Goal: Register for event/course

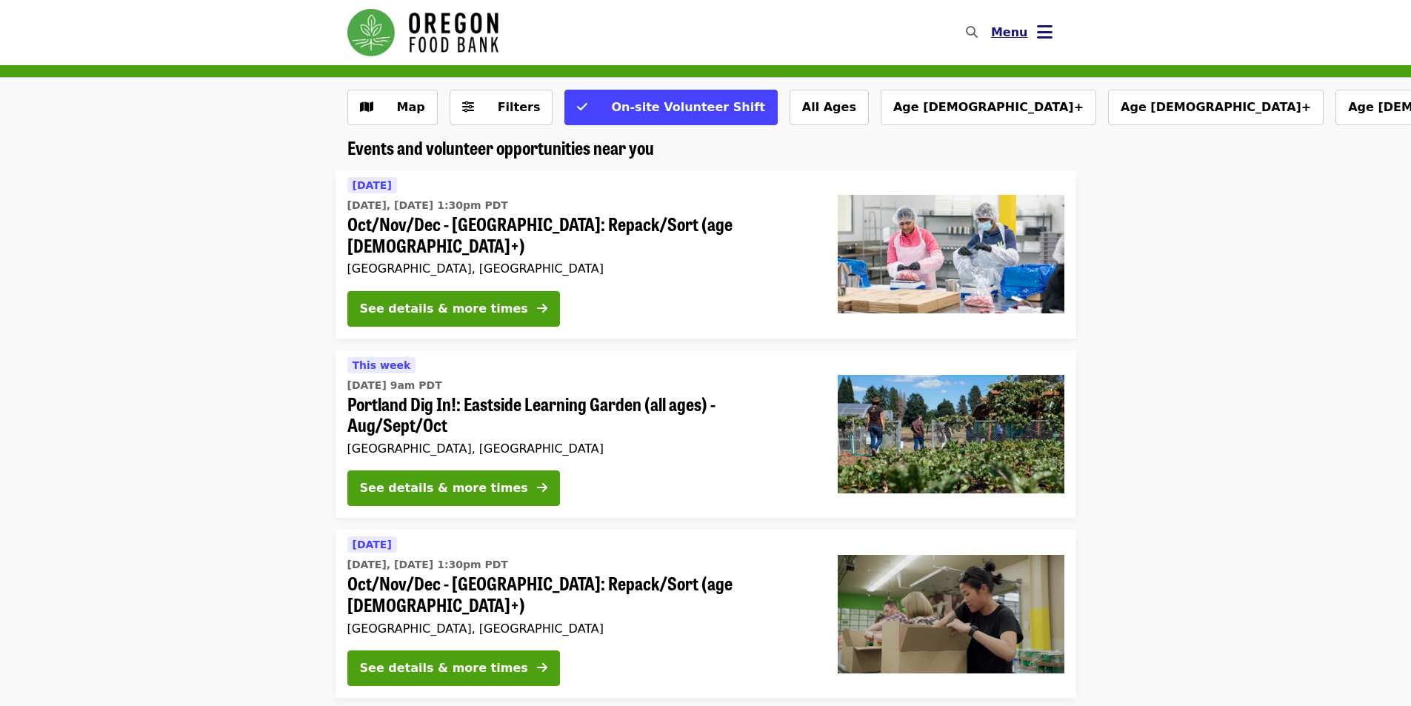
click at [1055, 26] on button "Menu" at bounding box center [1021, 33] width 85 height 36
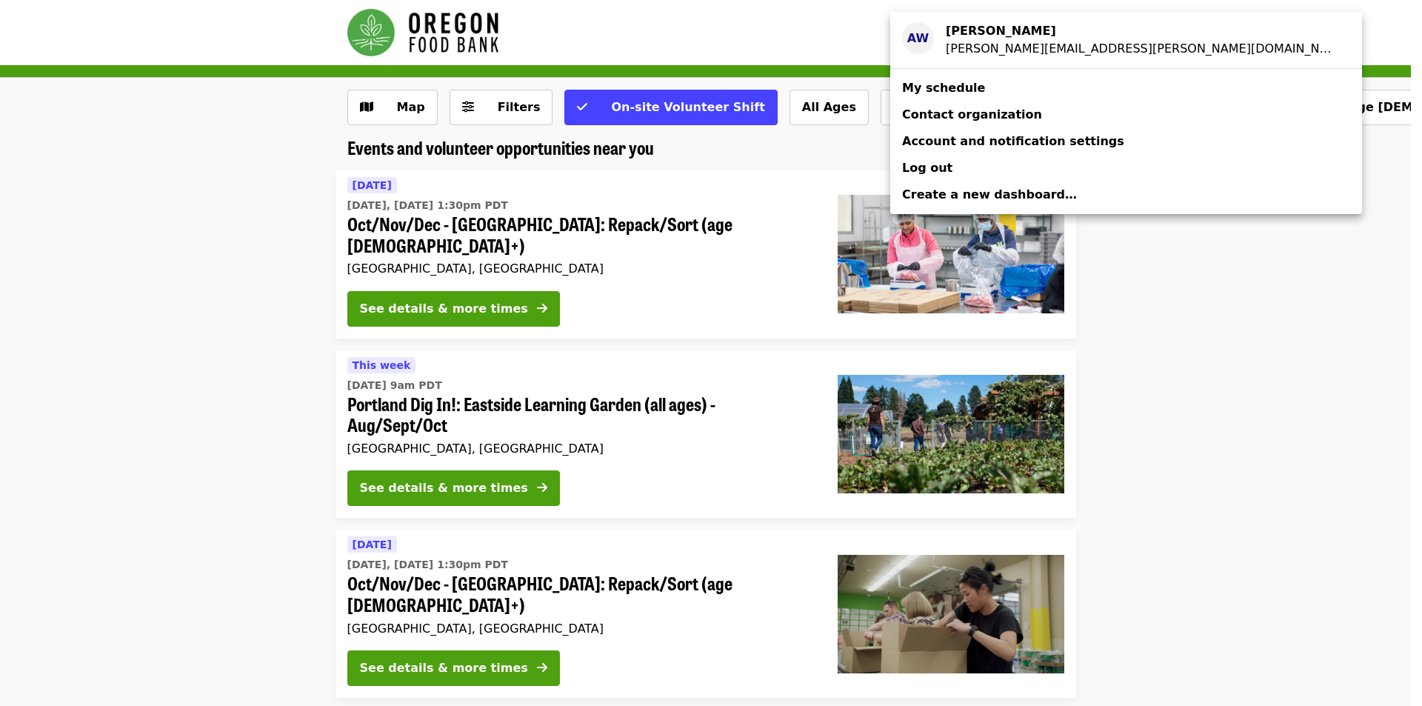
click at [1030, 28] on strong "Audrey Williams" at bounding box center [1001, 31] width 110 height 14
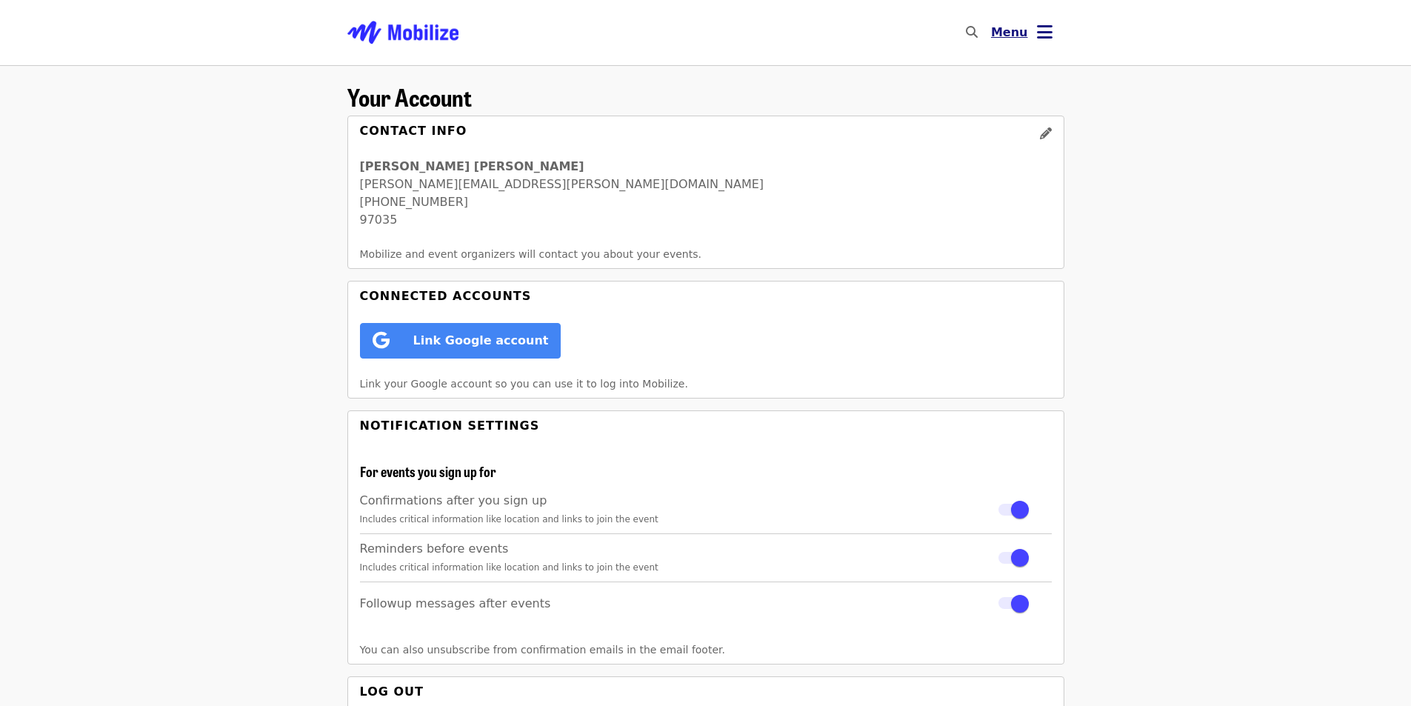
click at [1035, 29] on button "Menu" at bounding box center [1021, 33] width 85 height 36
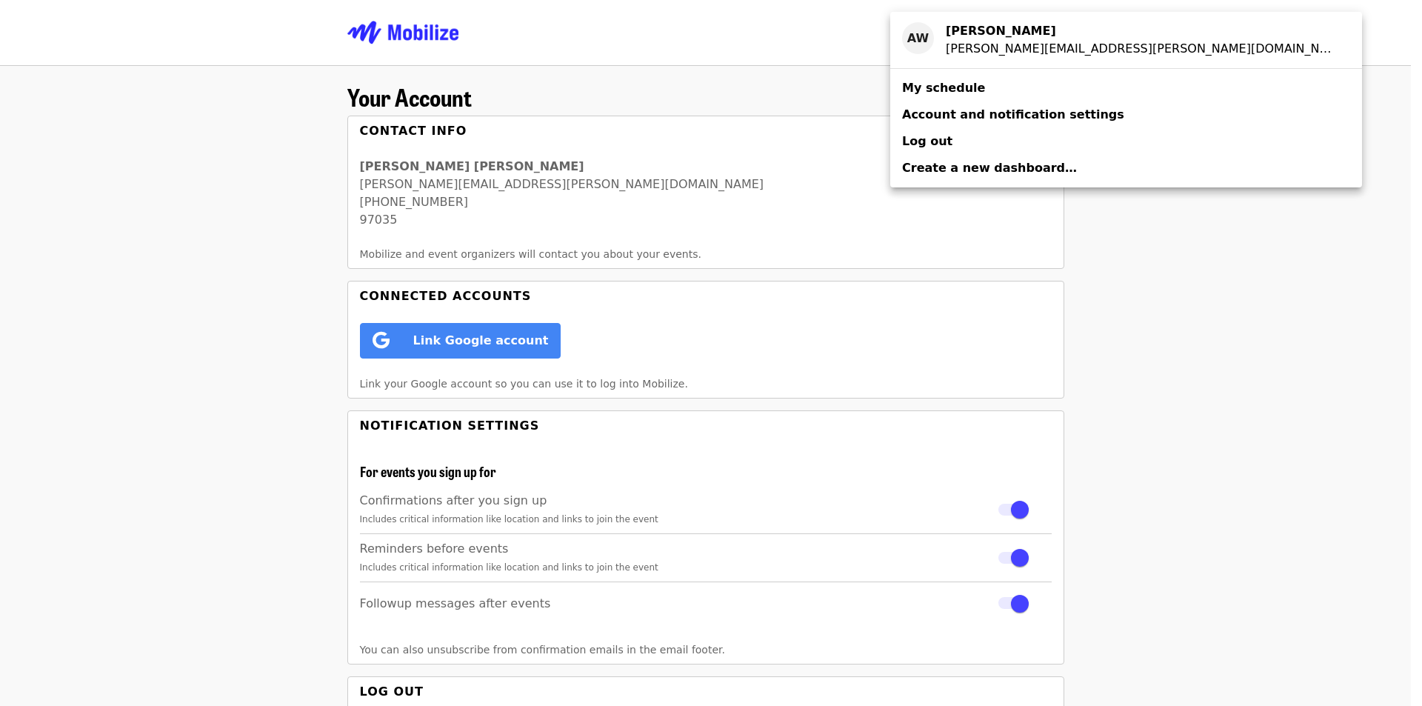
click at [1010, 88] on link "My schedule" at bounding box center [1126, 88] width 472 height 27
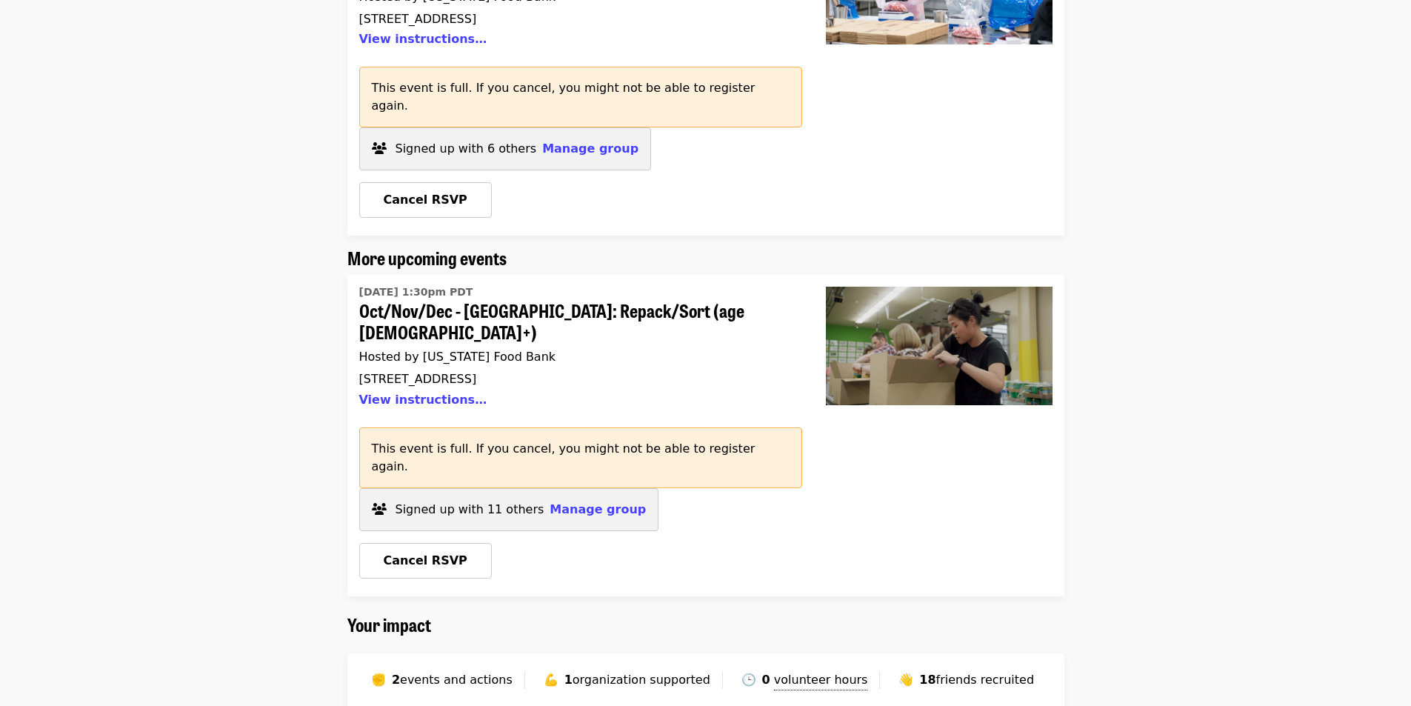
scroll to position [148, 0]
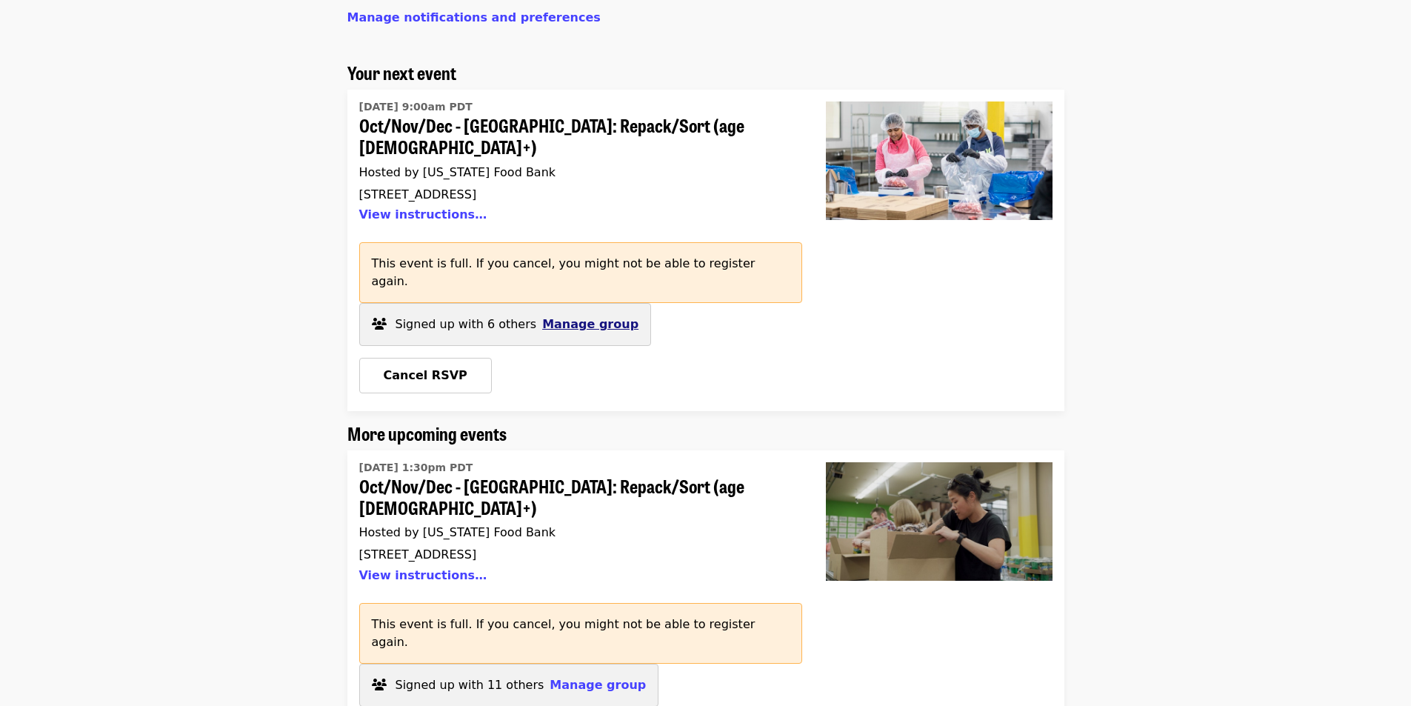
click at [589, 317] on span "Manage group" at bounding box center [590, 324] width 96 height 14
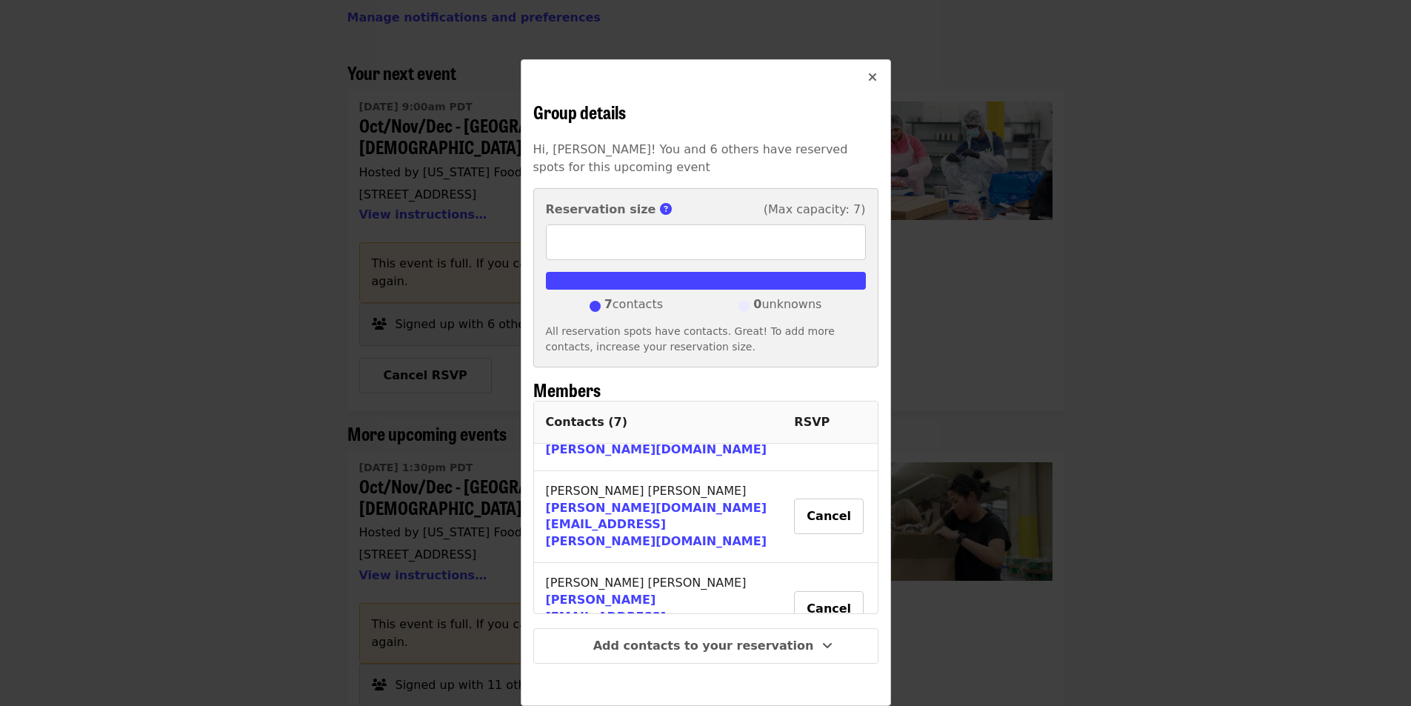
scroll to position [358, 0]
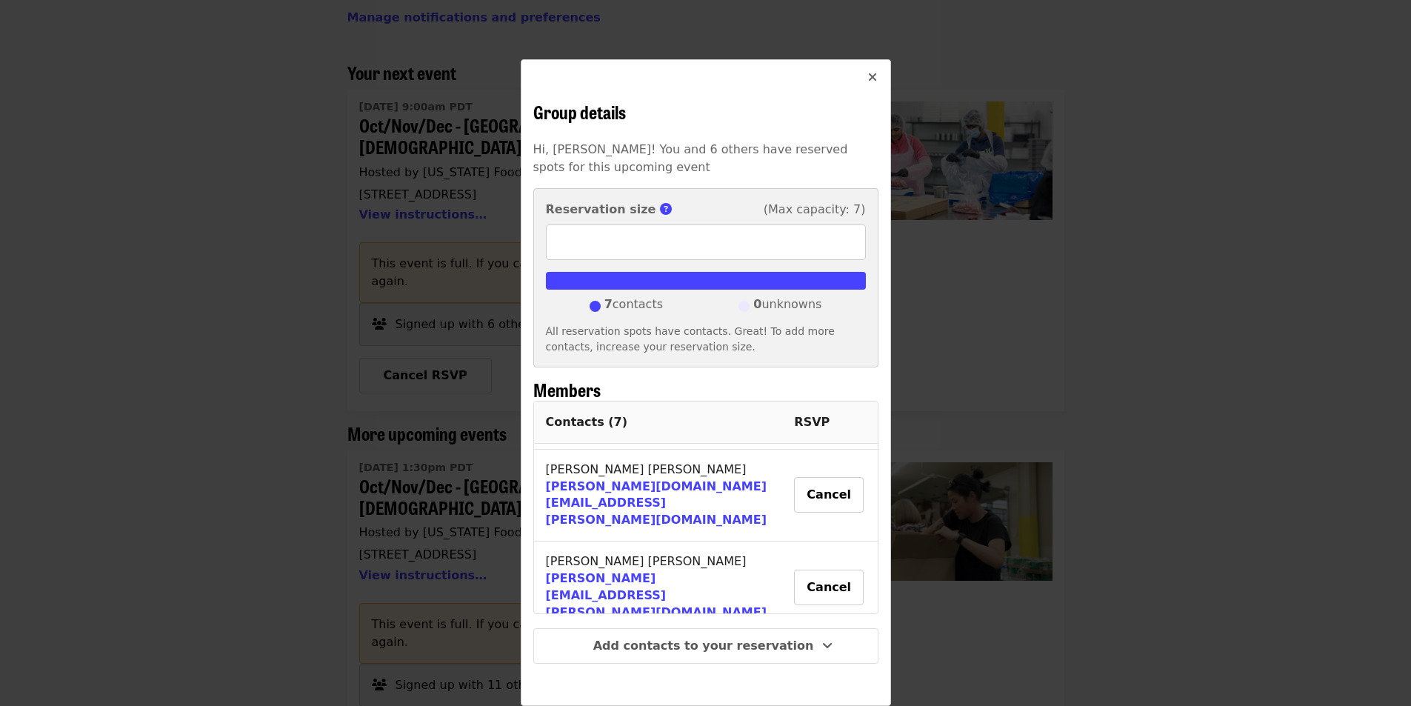
click at [868, 73] on icon "times icon" at bounding box center [872, 77] width 9 height 14
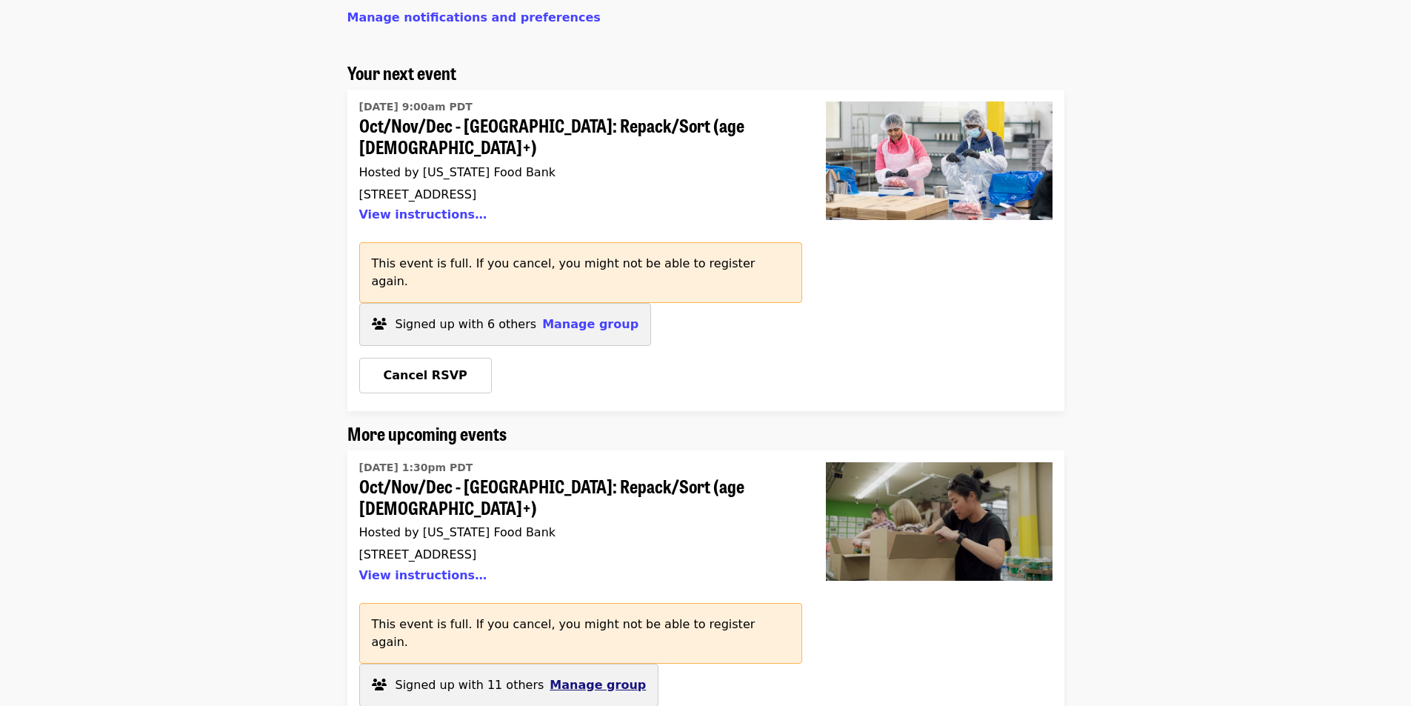
click at [560, 678] on span "Manage group" at bounding box center [598, 685] width 96 height 14
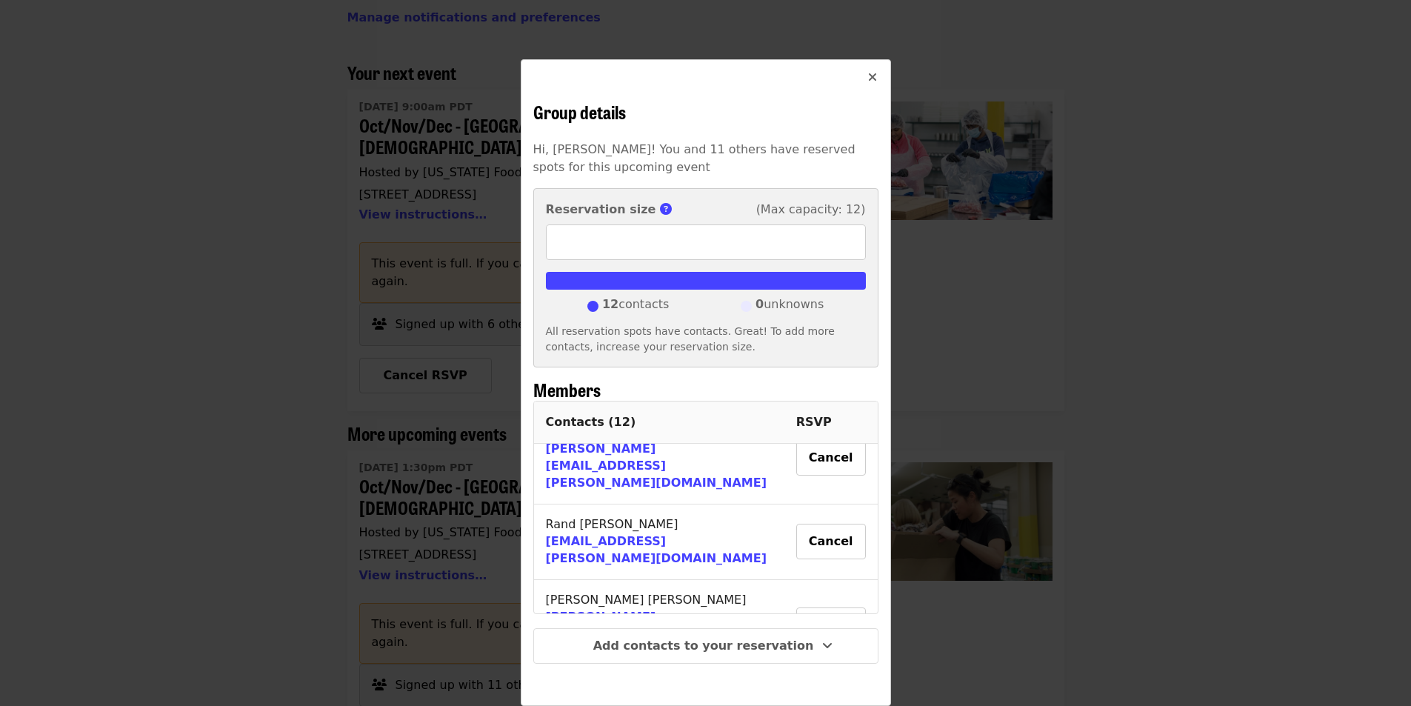
scroll to position [628, 0]
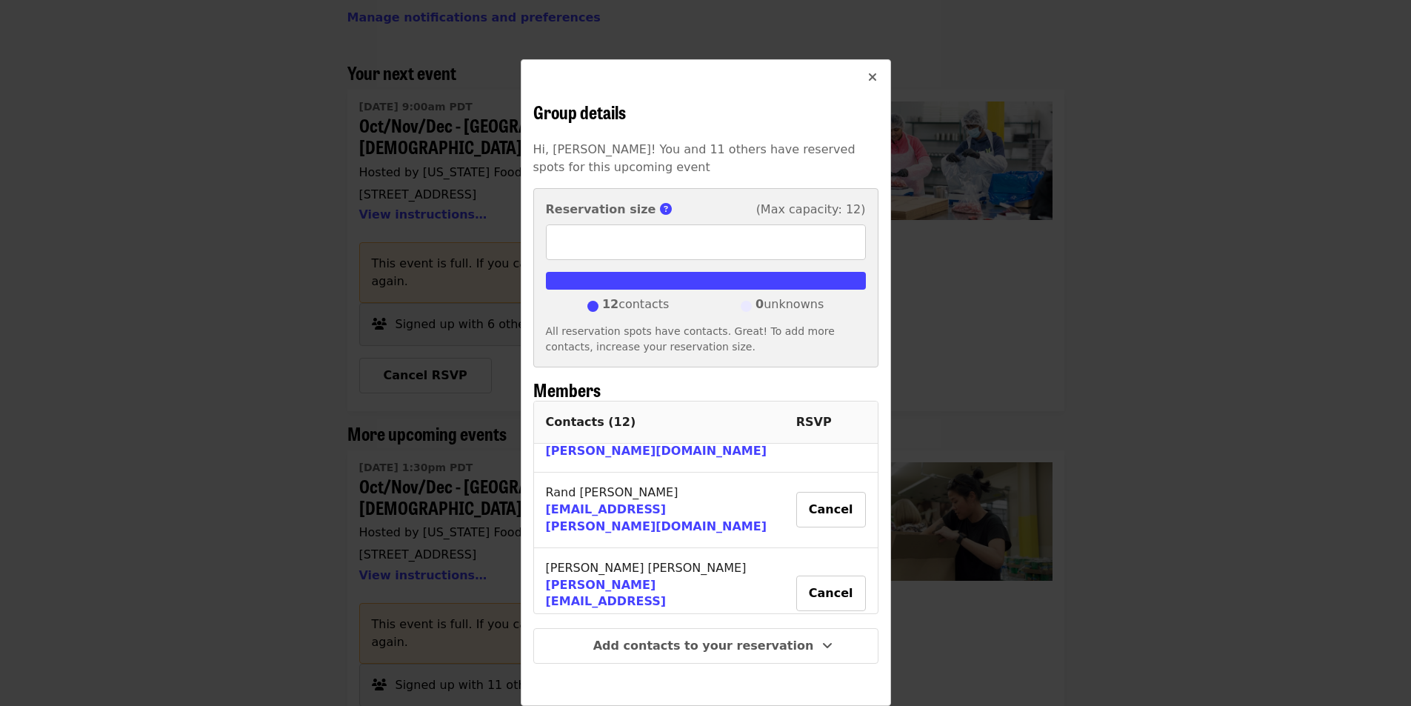
click at [868, 80] on icon "times icon" at bounding box center [872, 77] width 9 height 14
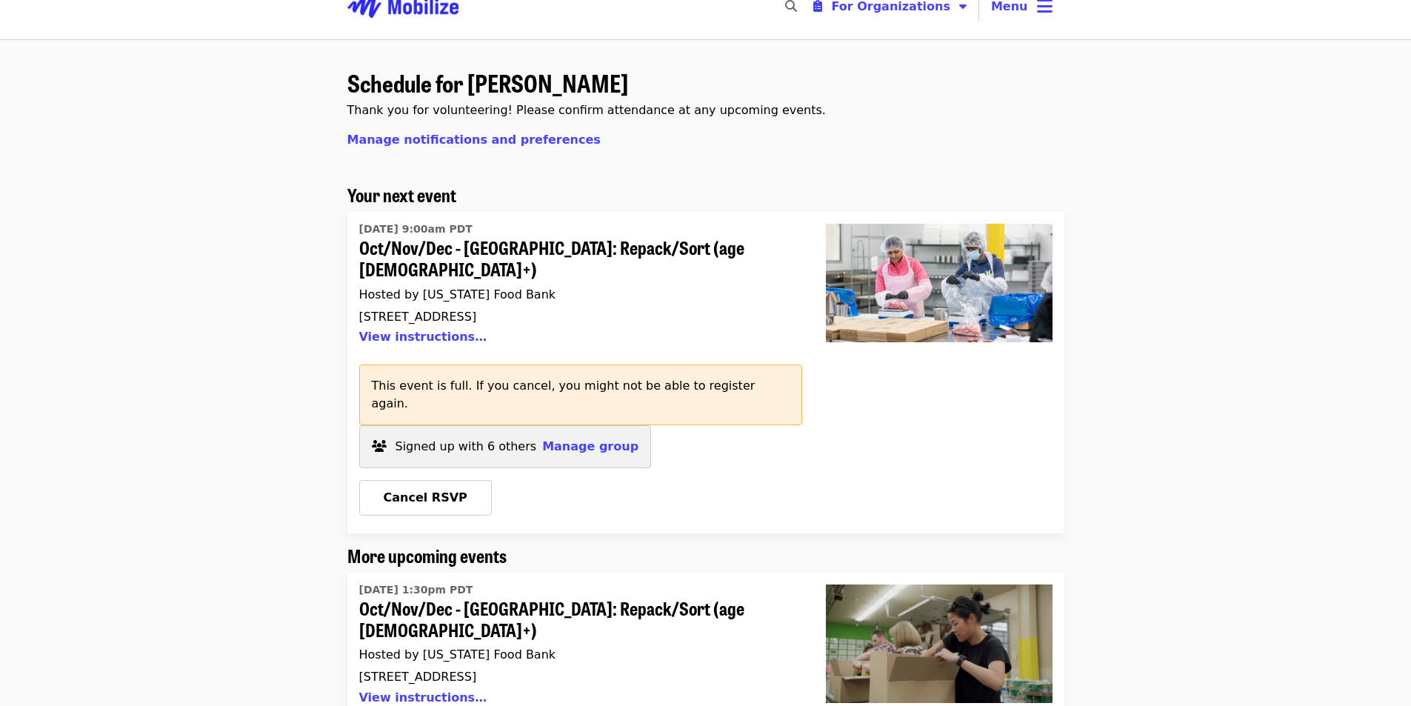
scroll to position [0, 0]
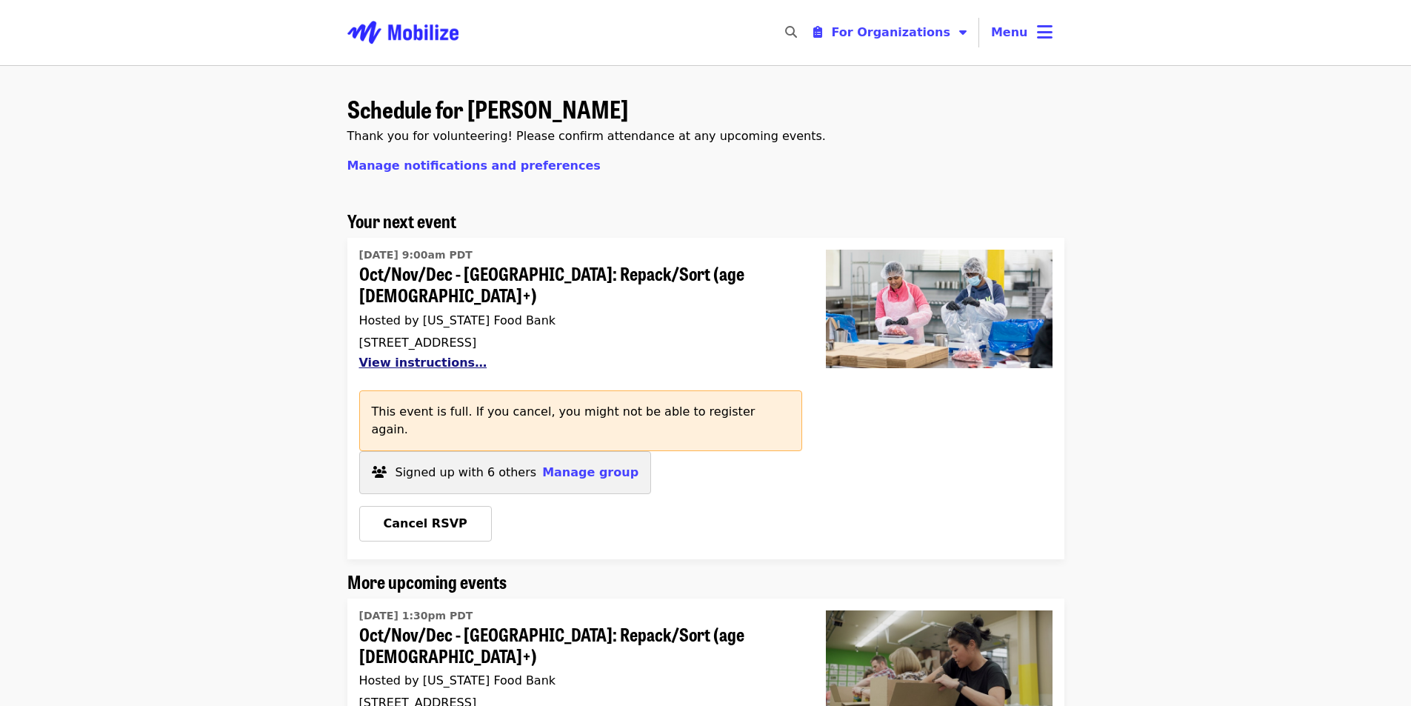
click at [438, 355] on button "View instructions…" at bounding box center [423, 362] width 128 height 14
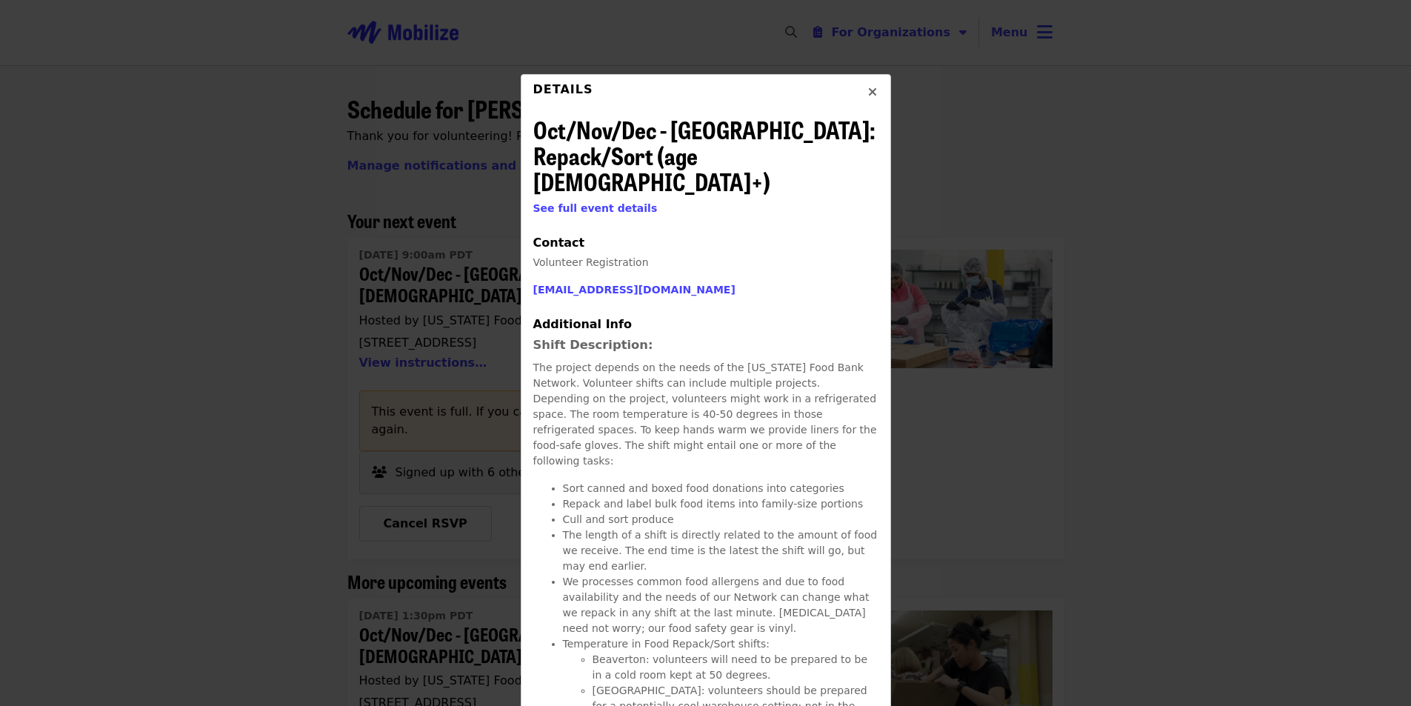
drag, startPoint x: 805, startPoint y: 471, endPoint x: 820, endPoint y: 149, distance: 322.5
click at [871, 89] on button "Close" at bounding box center [873, 93] width 36 height 36
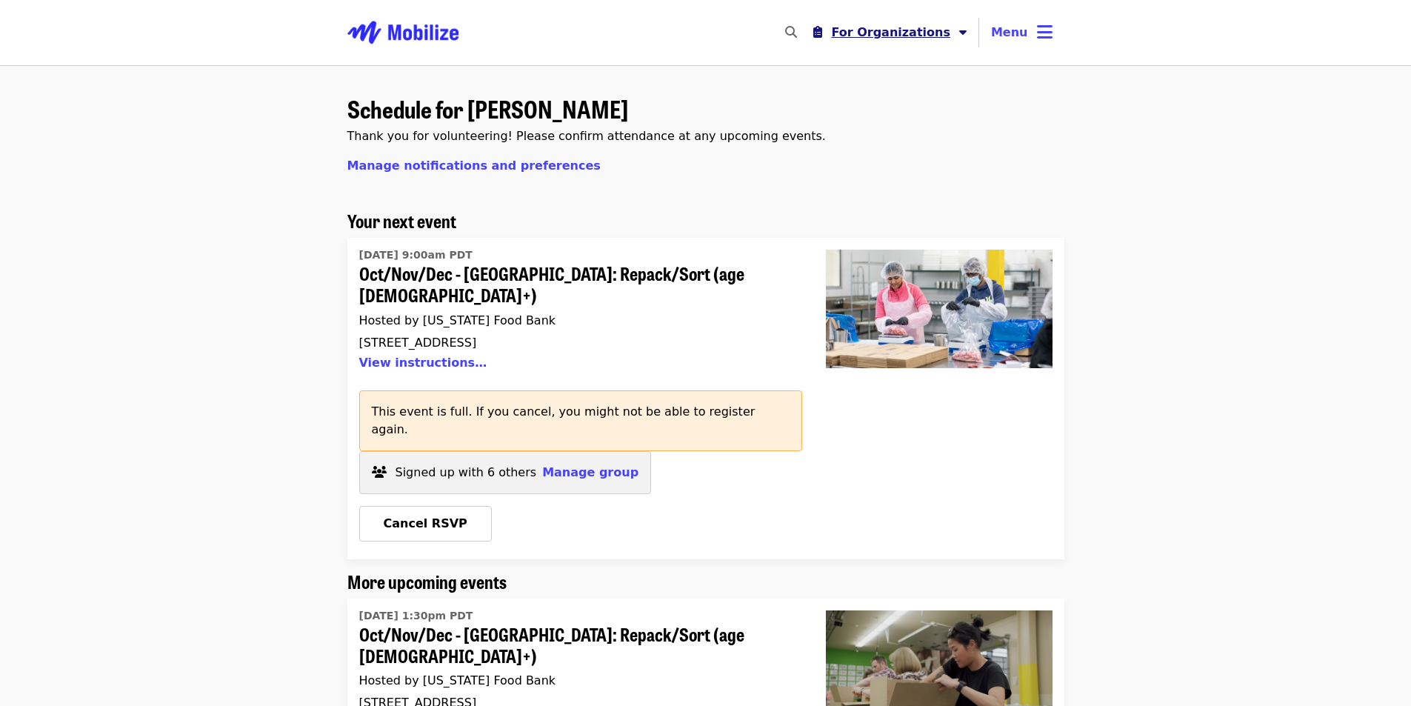
click at [915, 30] on span "For Organizations" at bounding box center [890, 32] width 119 height 14
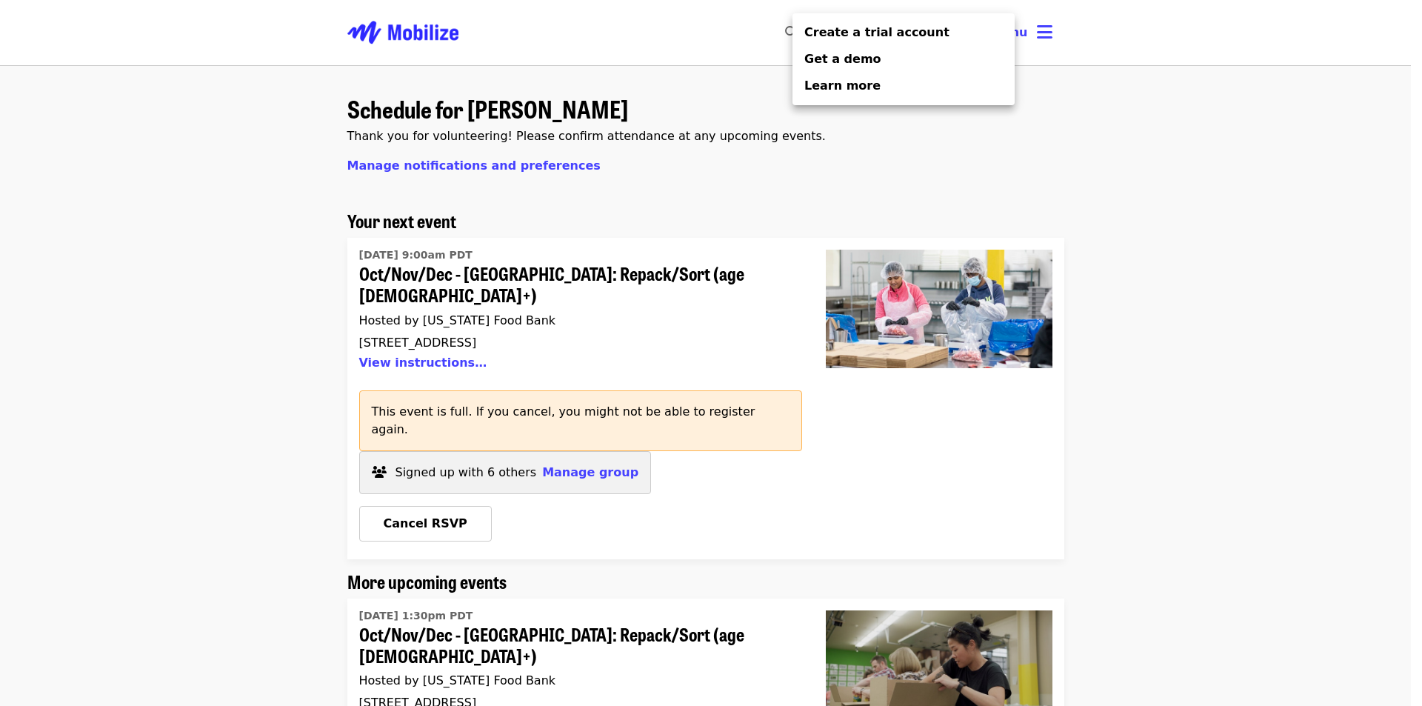
click at [1099, 91] on div "Organizer Menu" at bounding box center [711, 353] width 1422 height 706
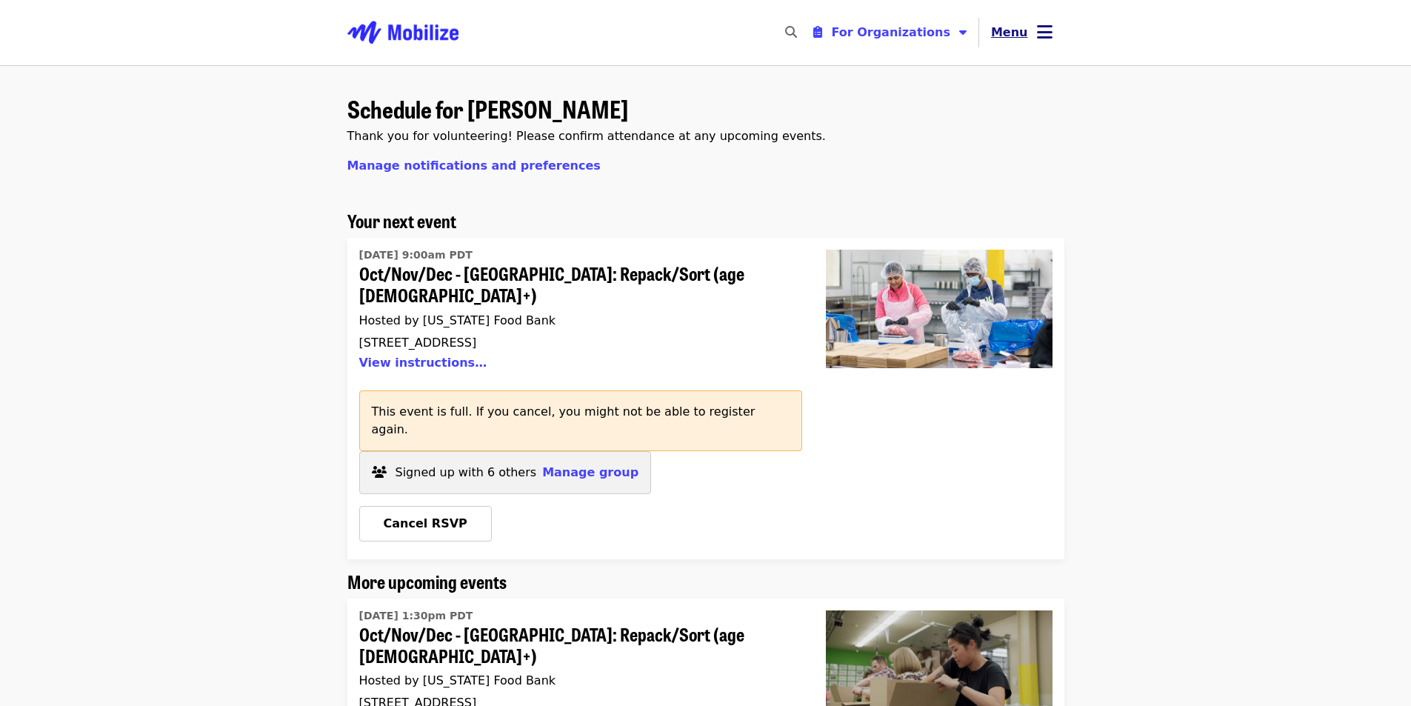
click at [1041, 31] on icon "bars icon" at bounding box center [1045, 31] width 16 height 21
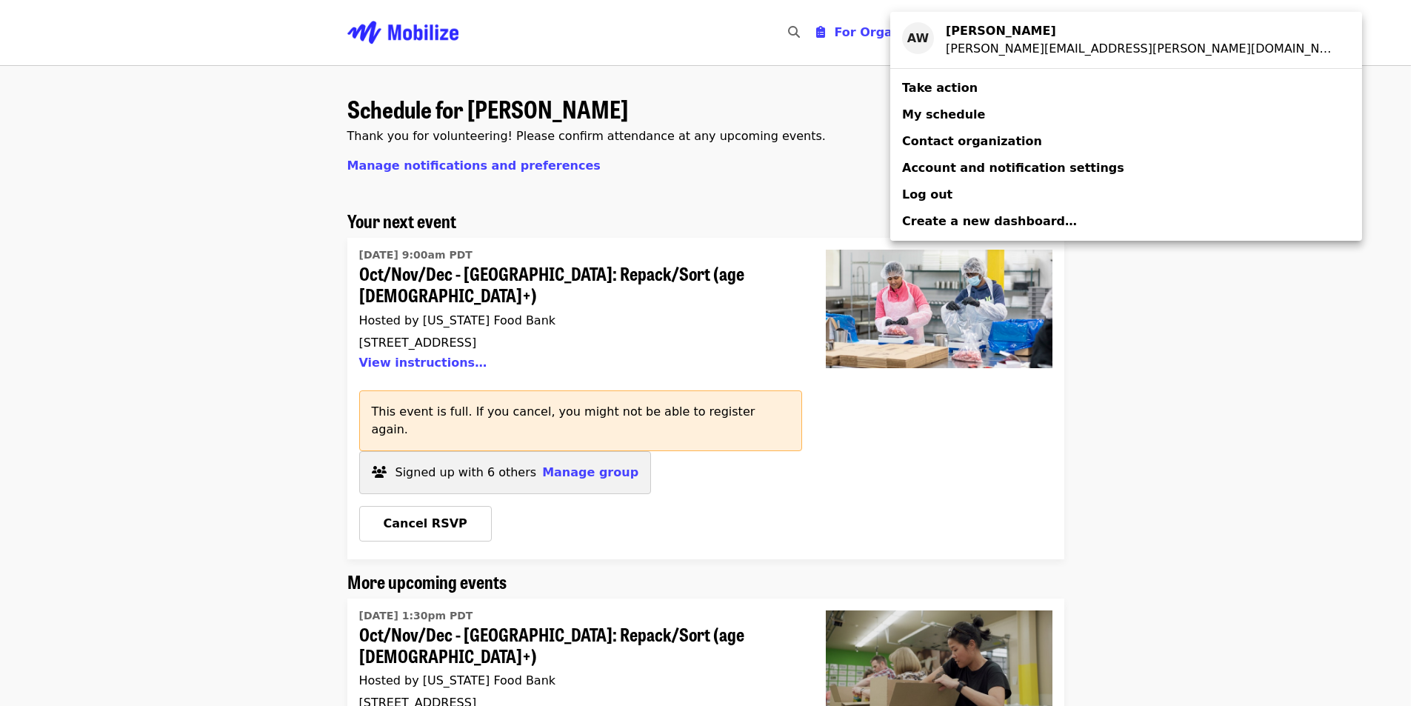
click at [975, 90] on link "Take action" at bounding box center [1126, 88] width 472 height 27
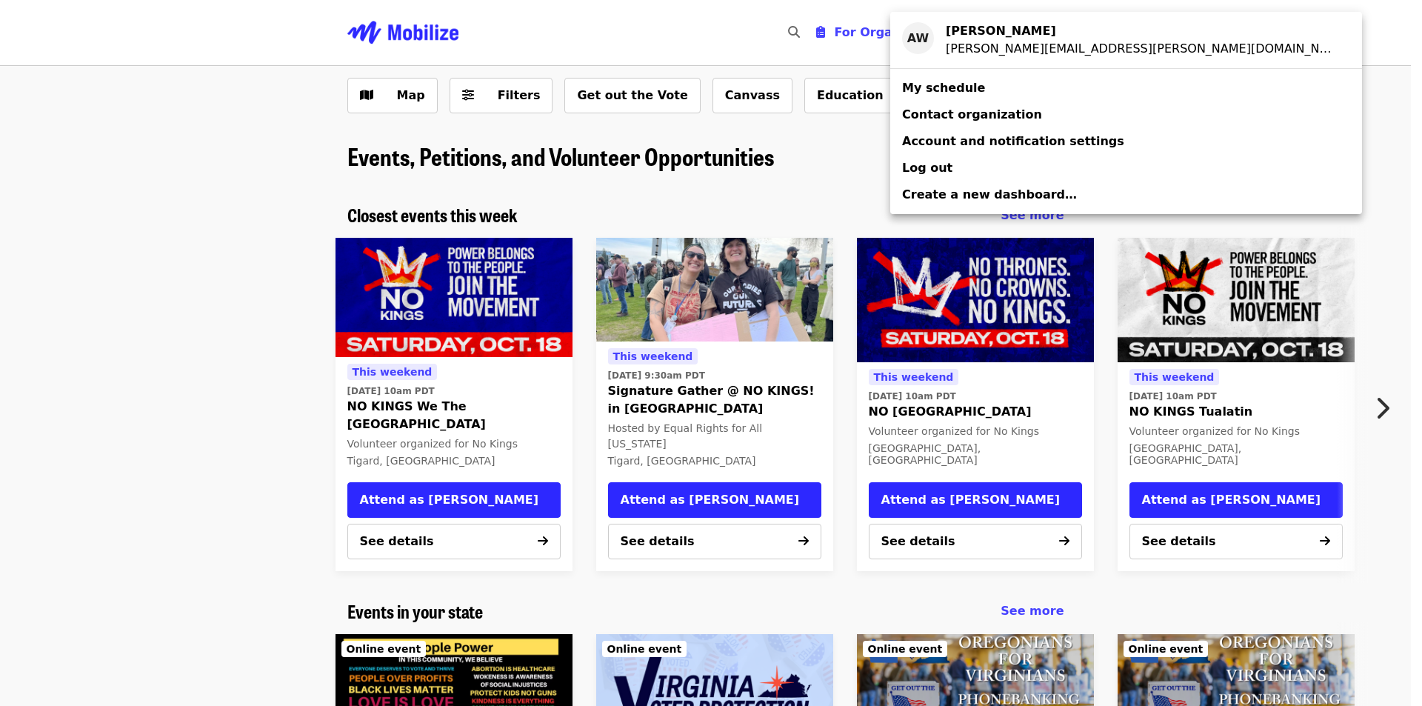
click at [615, 200] on div "Account menu" at bounding box center [711, 353] width 1422 height 706
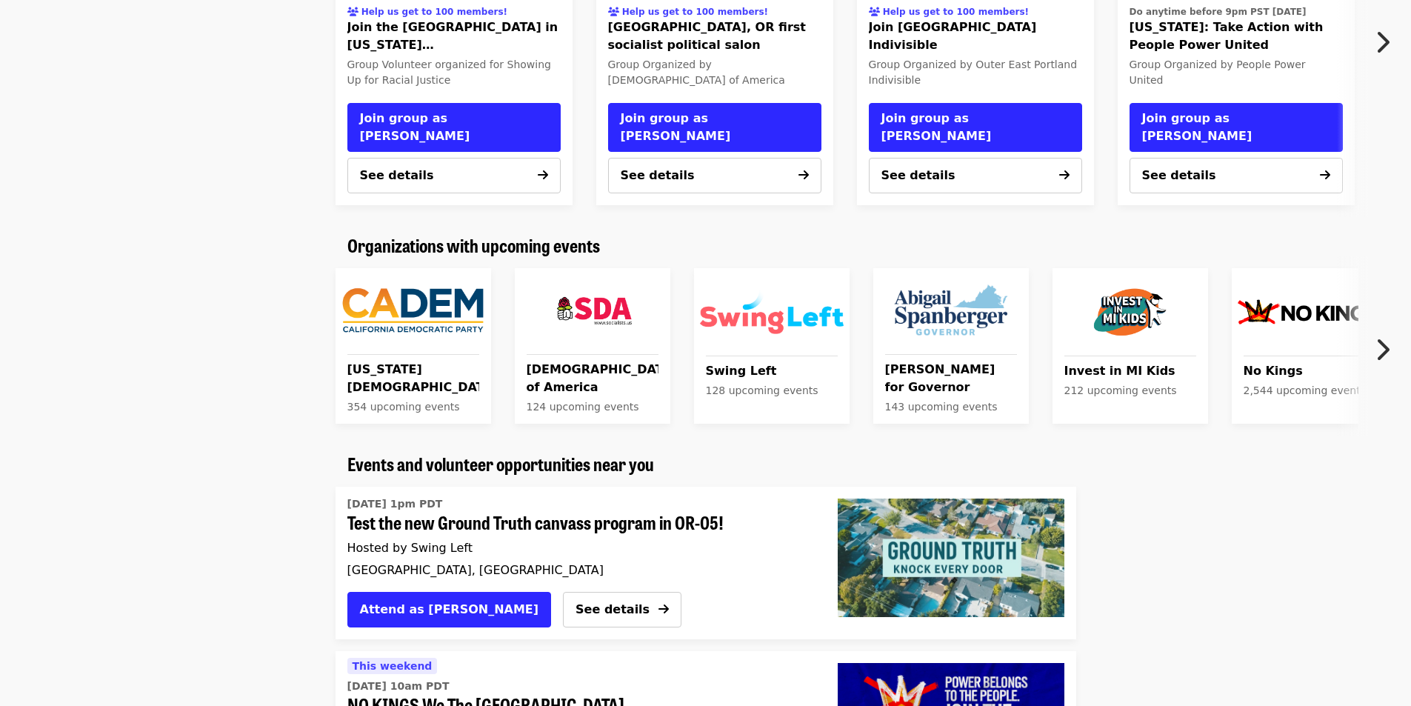
scroll to position [2074, 0]
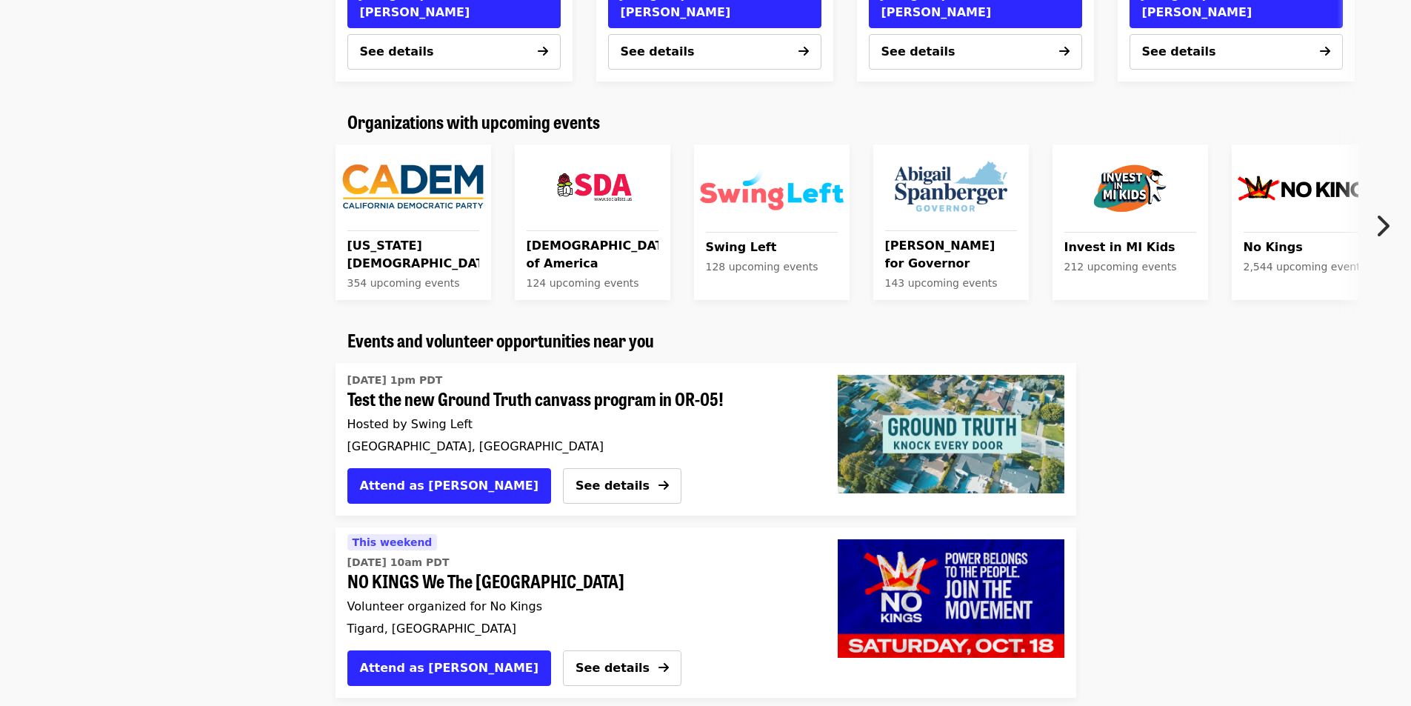
drag, startPoint x: 666, startPoint y: 435, endPoint x: 685, endPoint y: 294, distance: 142.8
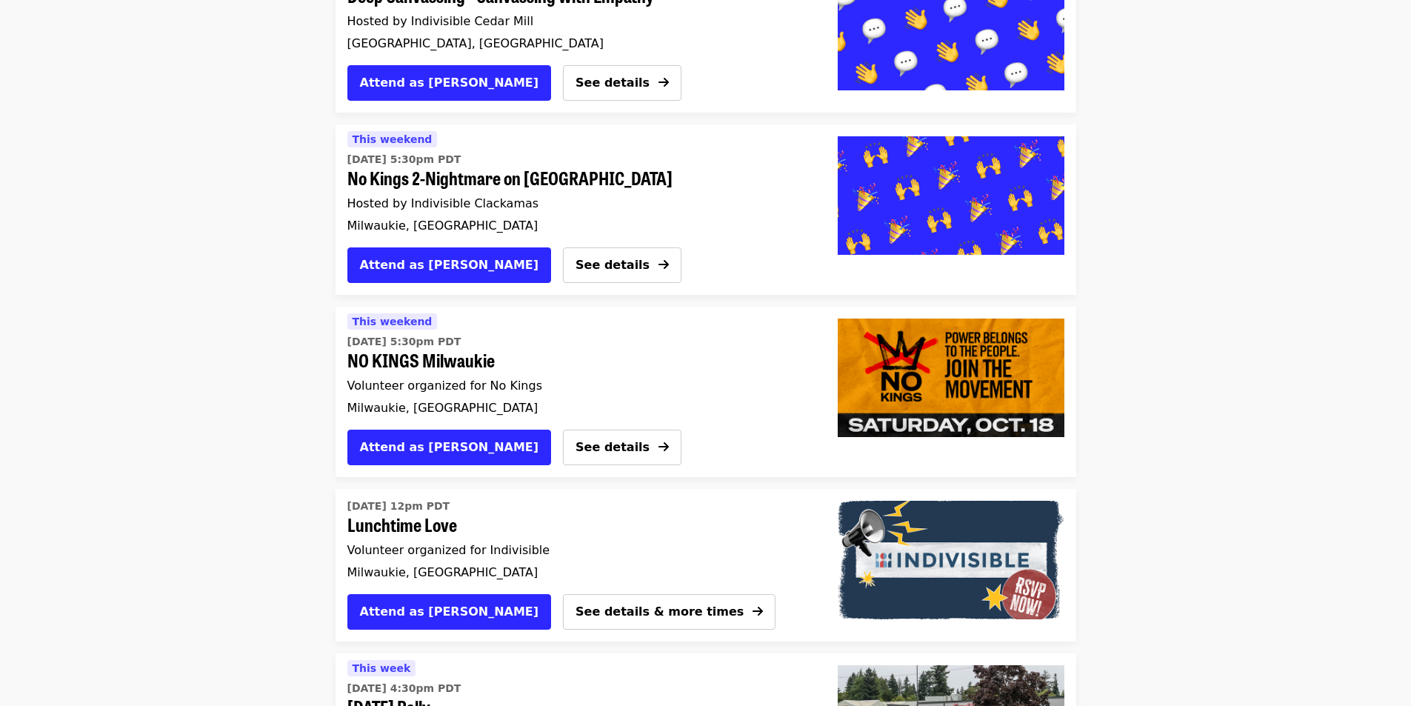
scroll to position [4147, 0]
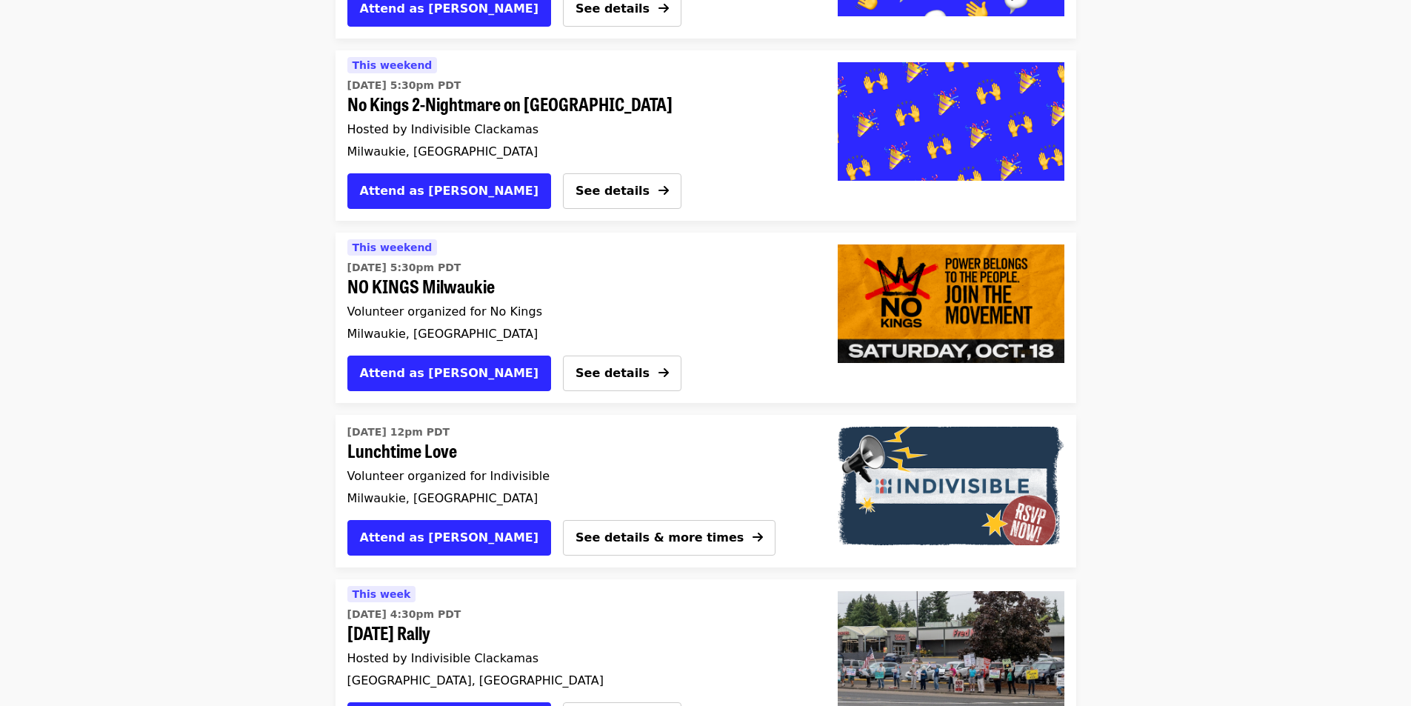
drag, startPoint x: 674, startPoint y: 501, endPoint x: 699, endPoint y: 313, distance: 189.8
drag, startPoint x: 722, startPoint y: 475, endPoint x: 761, endPoint y: 205, distance: 273.1
drag, startPoint x: 943, startPoint y: 504, endPoint x: 1026, endPoint y: 224, distance: 291.5
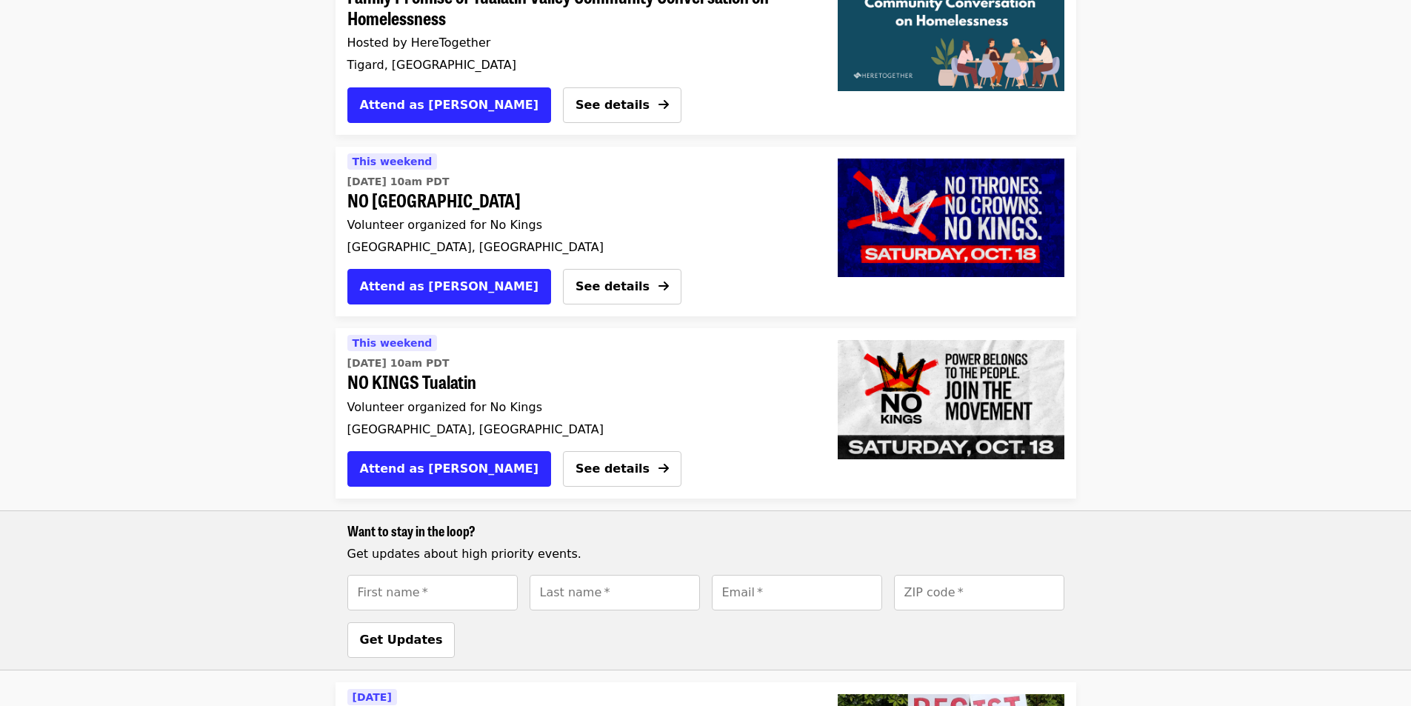
scroll to position [0, 0]
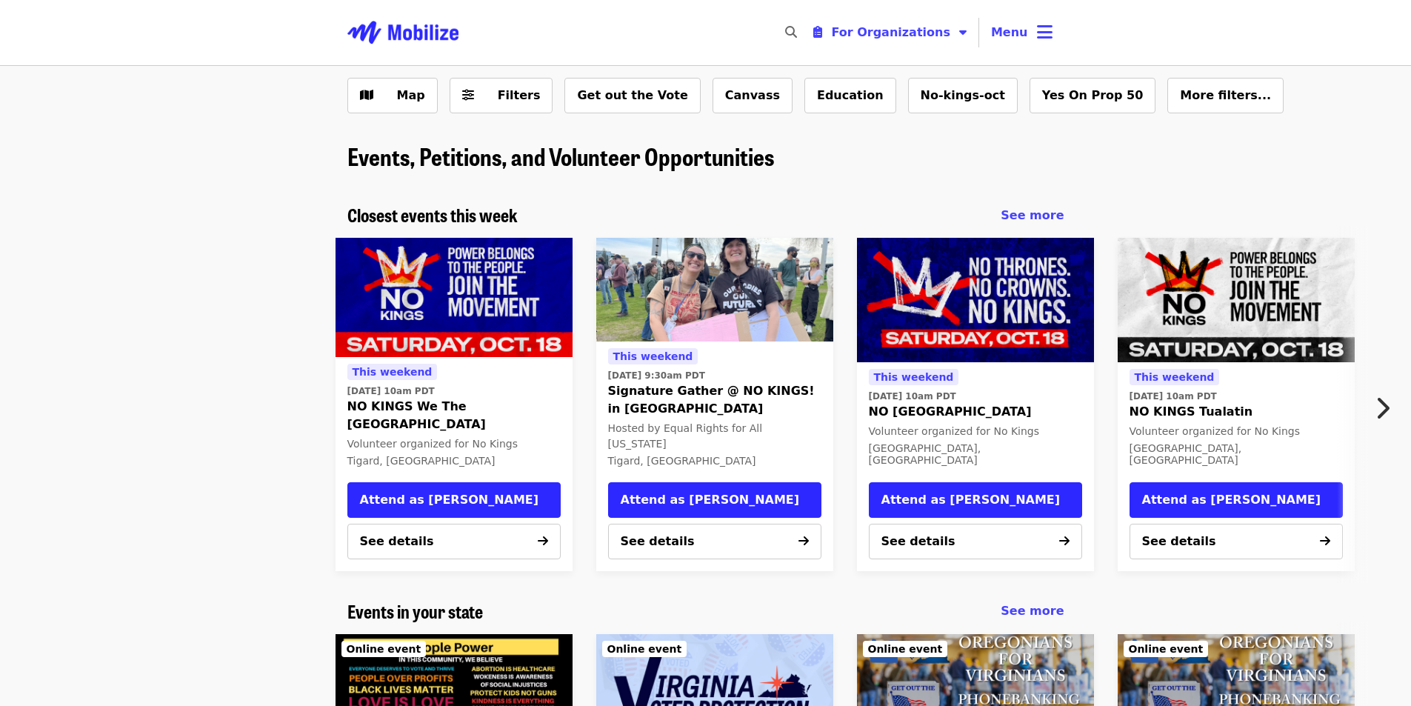
drag, startPoint x: 1184, startPoint y: 490, endPoint x: 1228, endPoint y: 168, distance: 325.1
click at [965, 168] on h1 "Events, Petitions, and Volunteer Opportunities" at bounding box center [705, 156] width 717 height 26
click at [356, 94] on button "Map" at bounding box center [392, 96] width 90 height 36
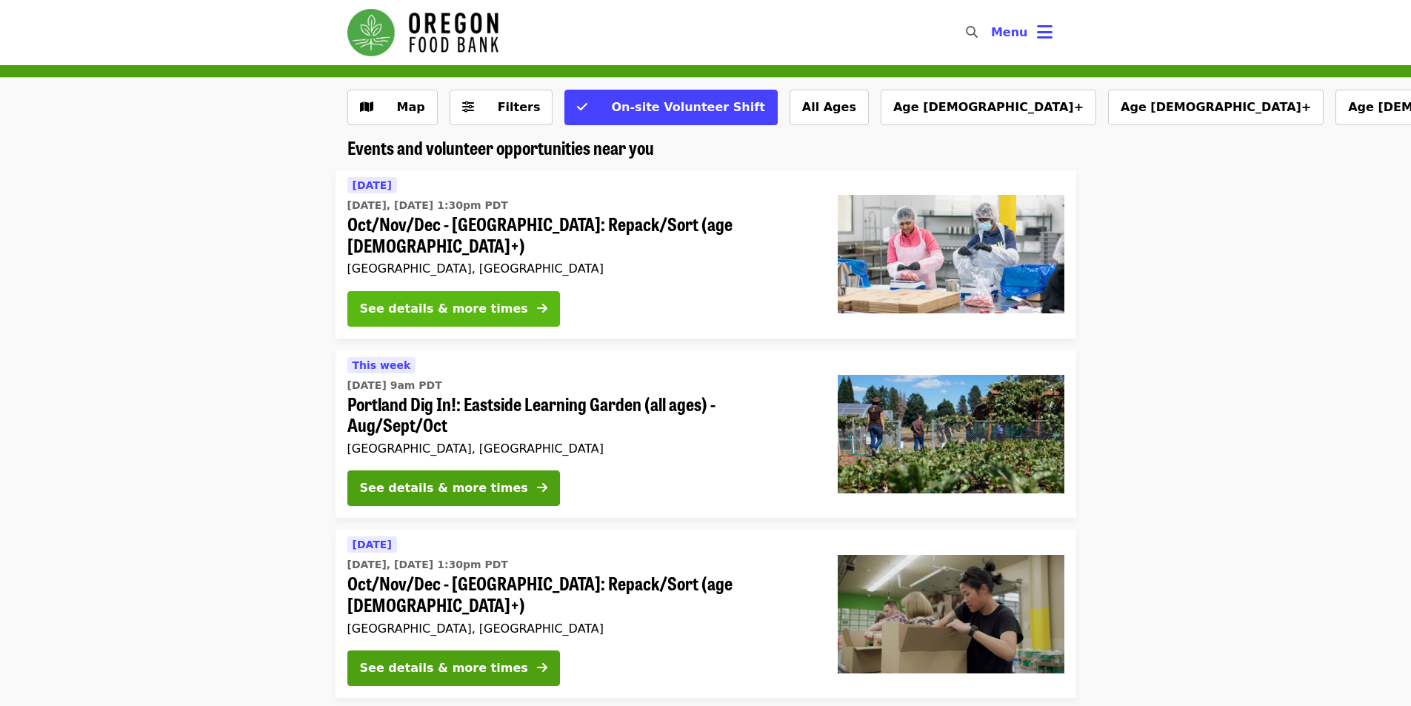
click at [439, 296] on button "See details & more times" at bounding box center [453, 309] width 213 height 36
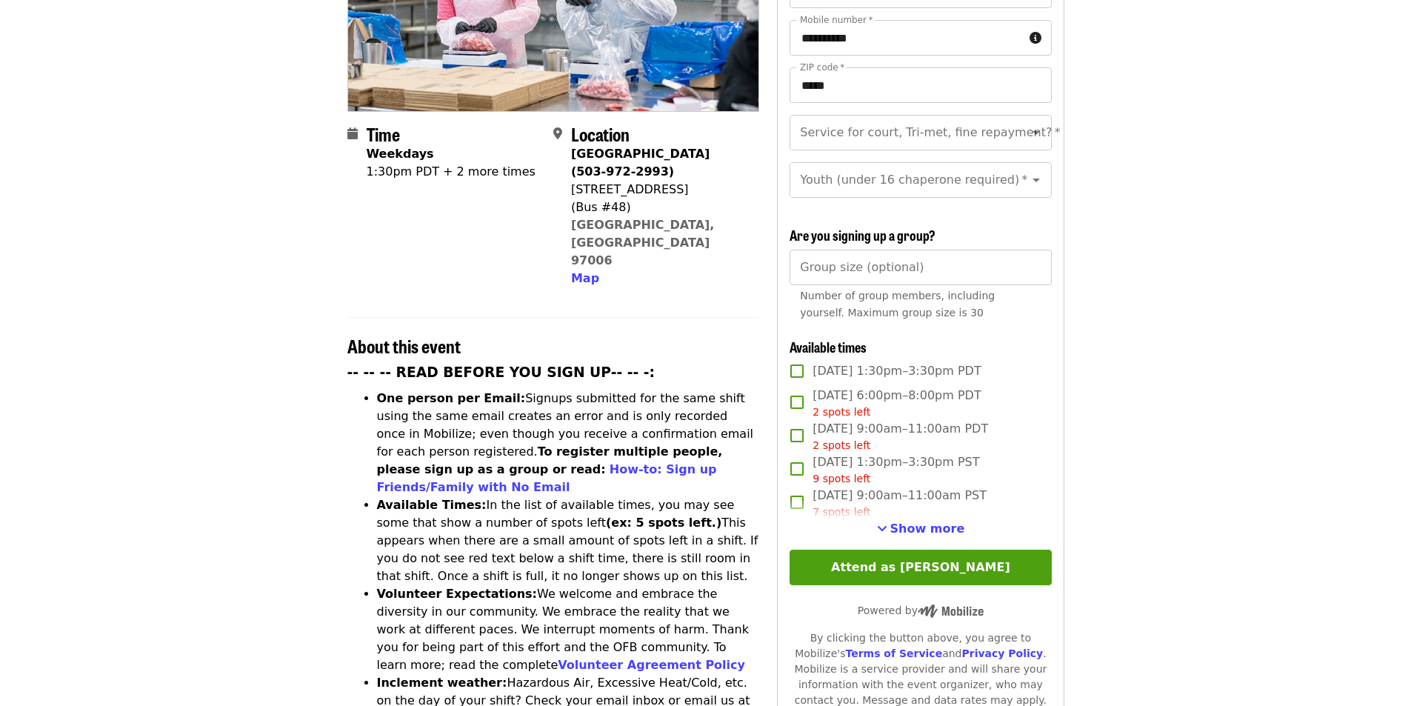
scroll to position [296, 0]
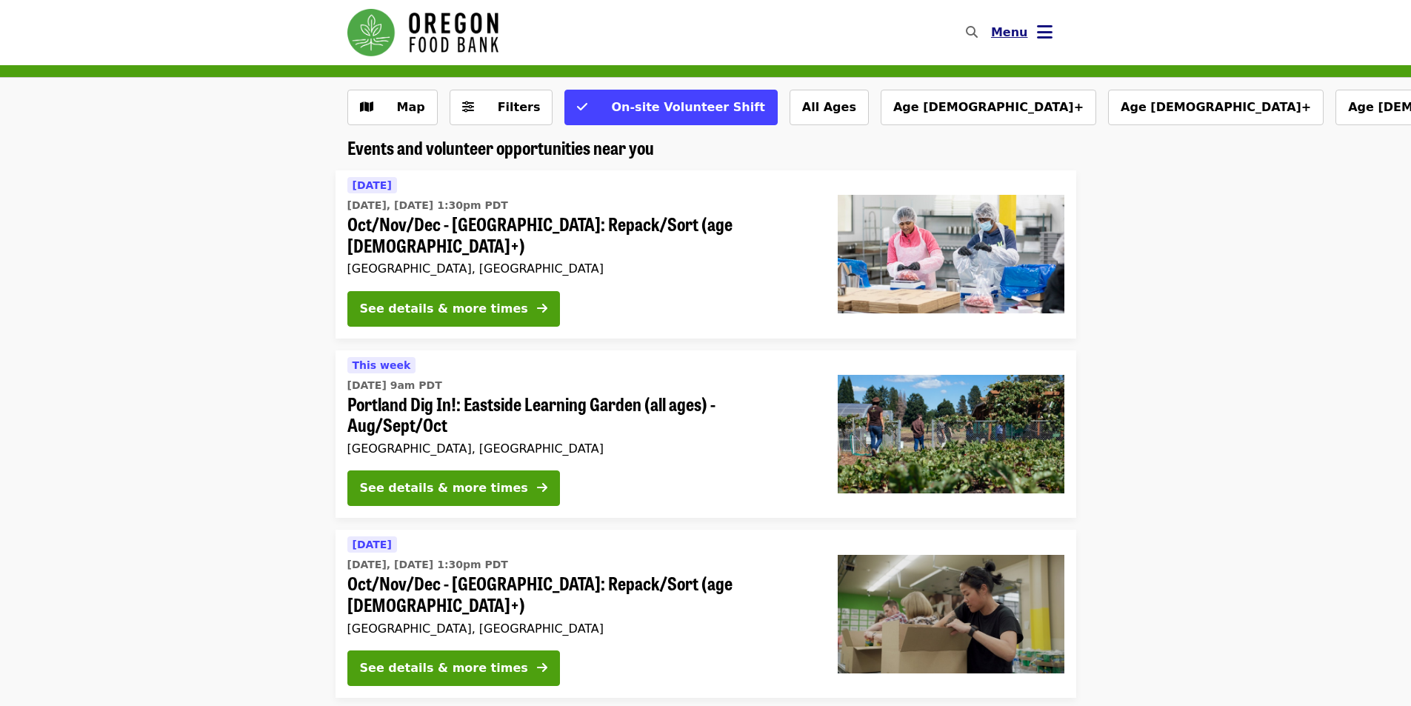
click at [1040, 35] on icon "bars icon" at bounding box center [1045, 31] width 16 height 21
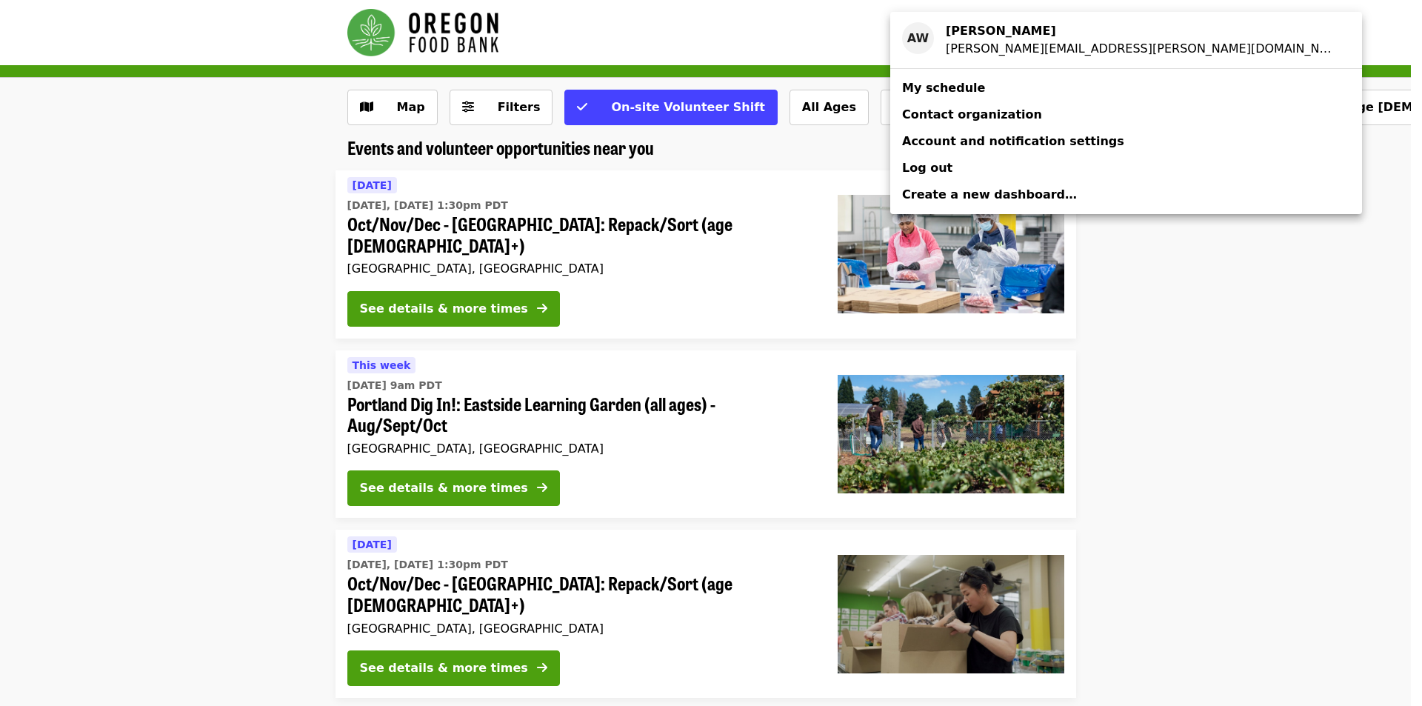
click at [1024, 98] on link "My schedule" at bounding box center [1126, 88] width 472 height 27
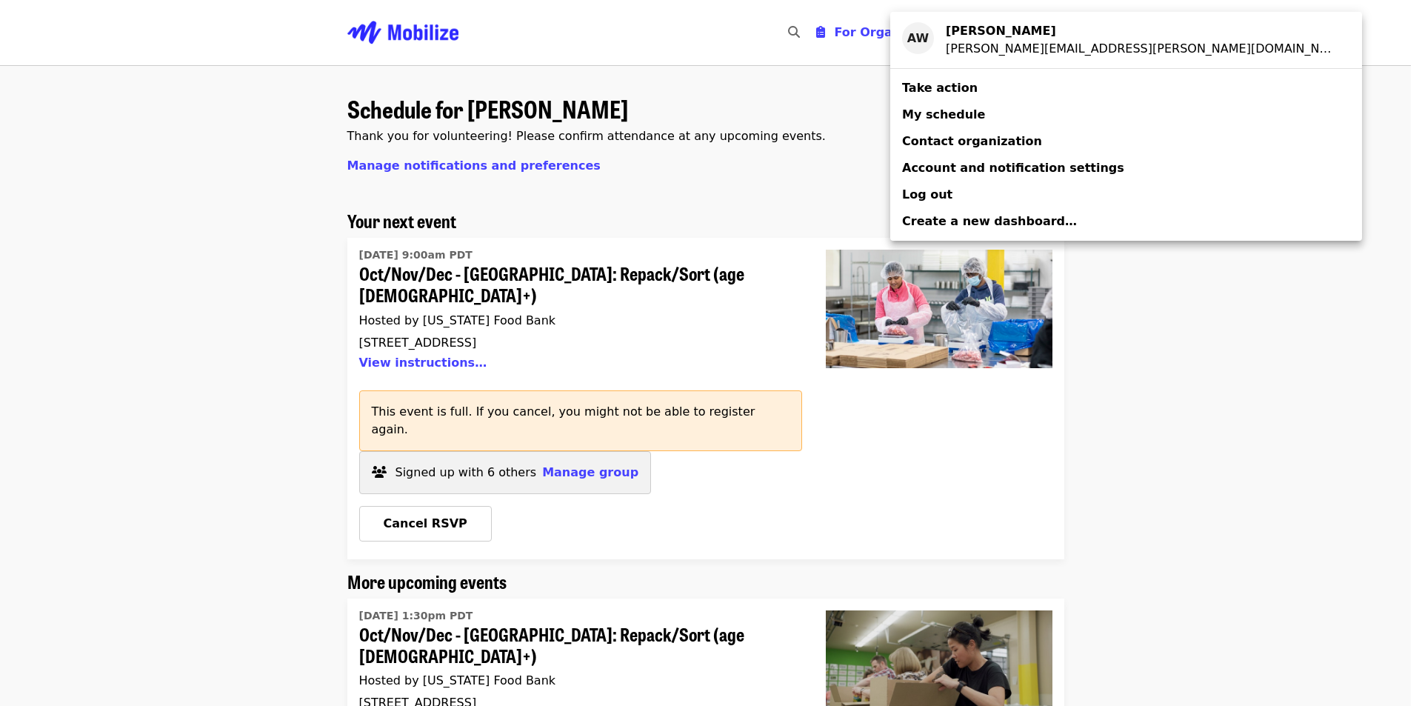
click at [775, 450] on div "Account menu" at bounding box center [711, 353] width 1422 height 706
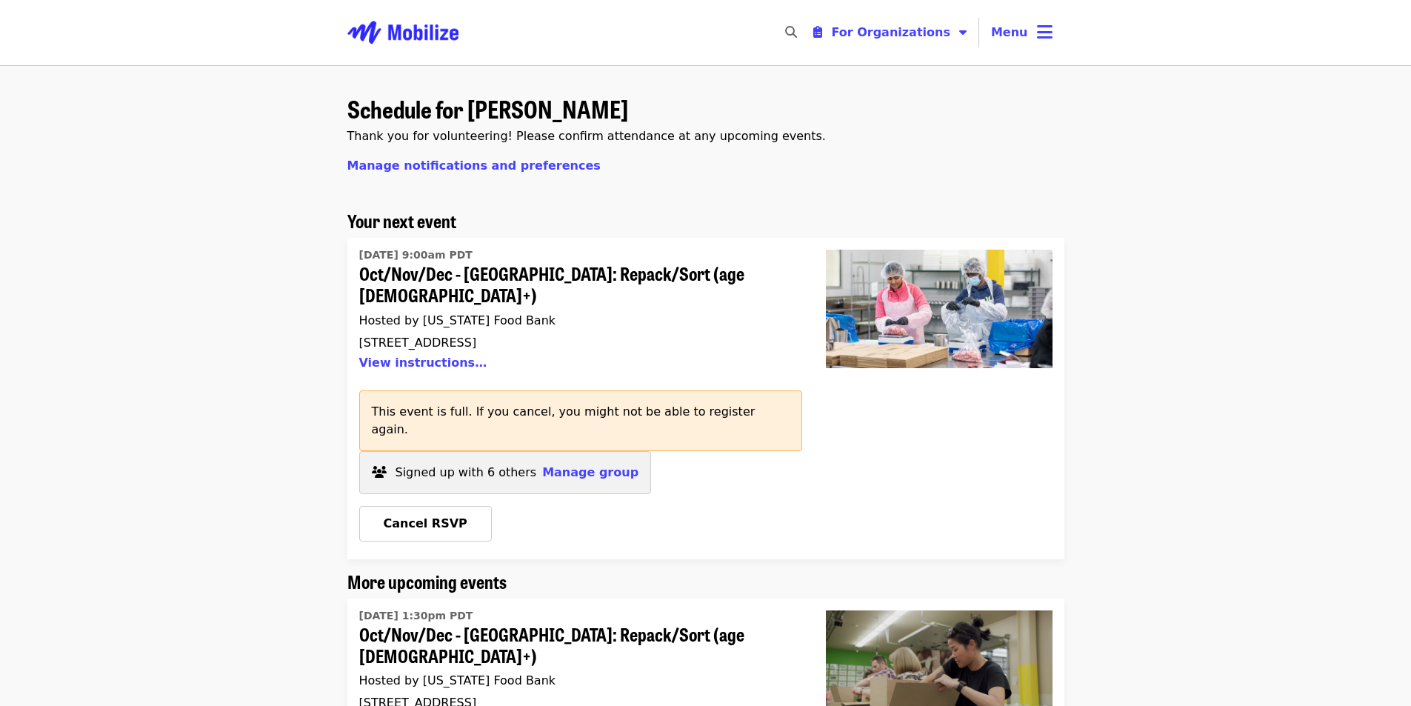
click at [180, 367] on div "Schedule for Audrey Williams Thank you for volunteering! Please confirm attenda…" at bounding box center [705, 711] width 1411 height 1293
drag, startPoint x: 661, startPoint y: 594, endPoint x: 657, endPoint y: 245, distance: 348.8
click at [1043, 30] on icon "bars icon" at bounding box center [1045, 31] width 16 height 21
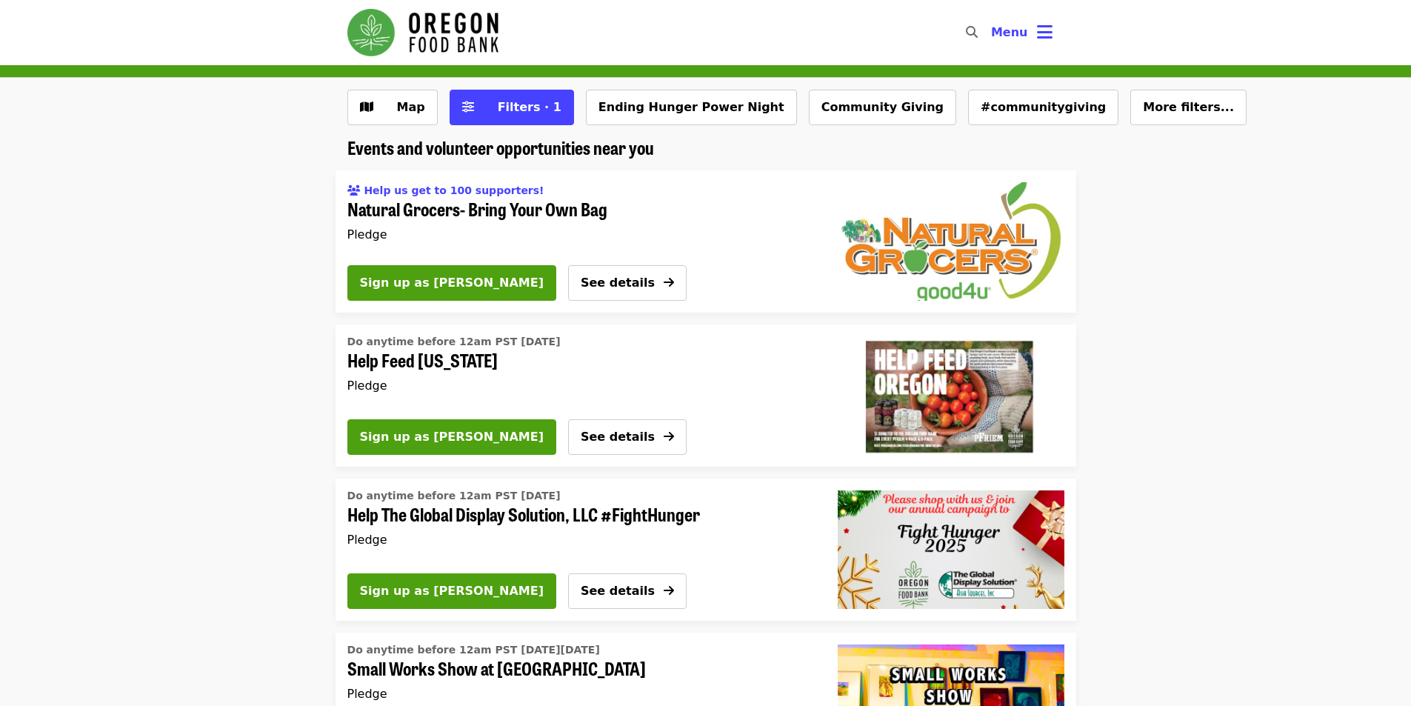
click at [901, 262] on img "Natural Grocers- Bring Your Own Bag" at bounding box center [951, 241] width 227 height 118
